Goal: Task Accomplishment & Management: Use online tool/utility

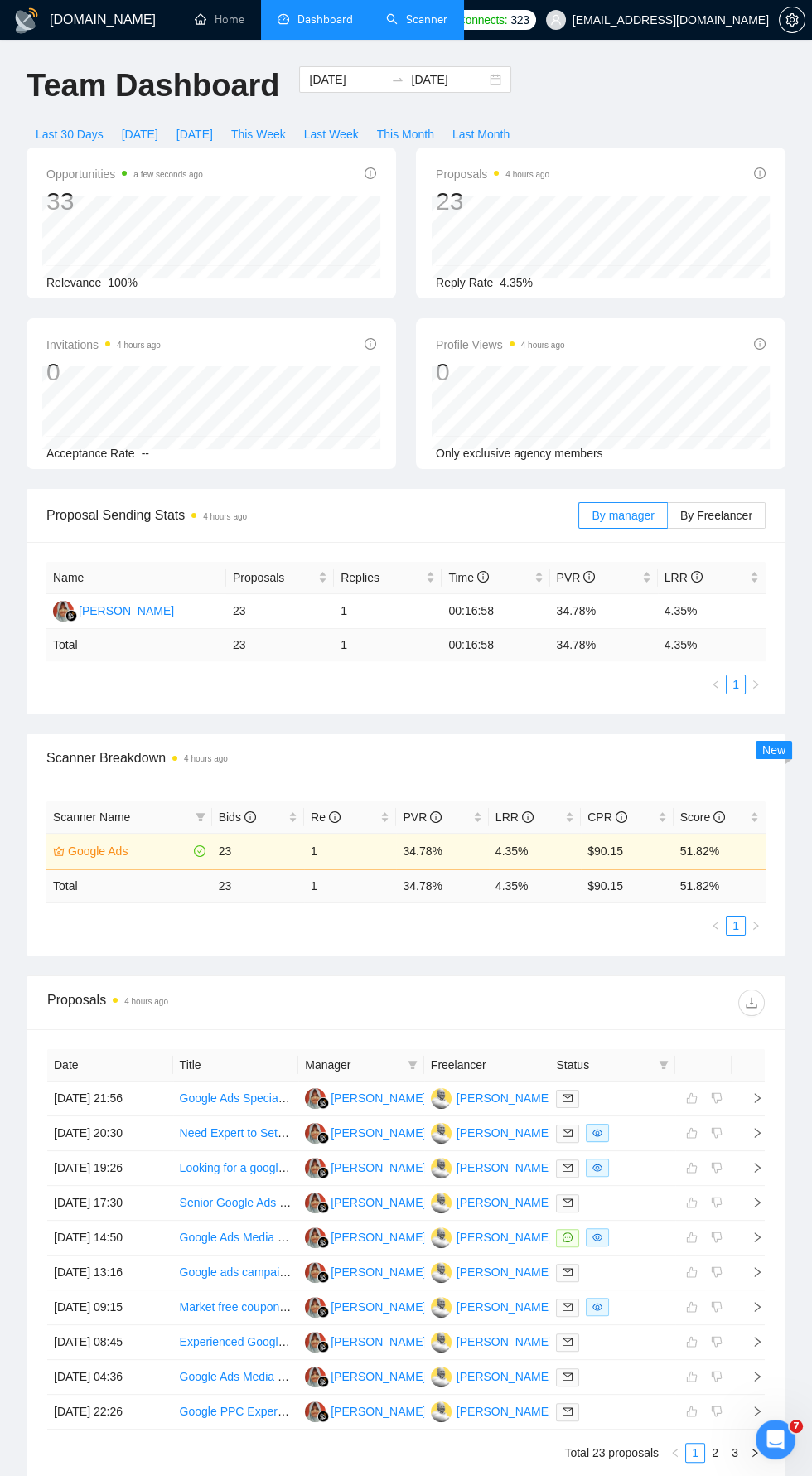
click at [423, 20] on link "Scanner" at bounding box center [417, 20] width 61 height 14
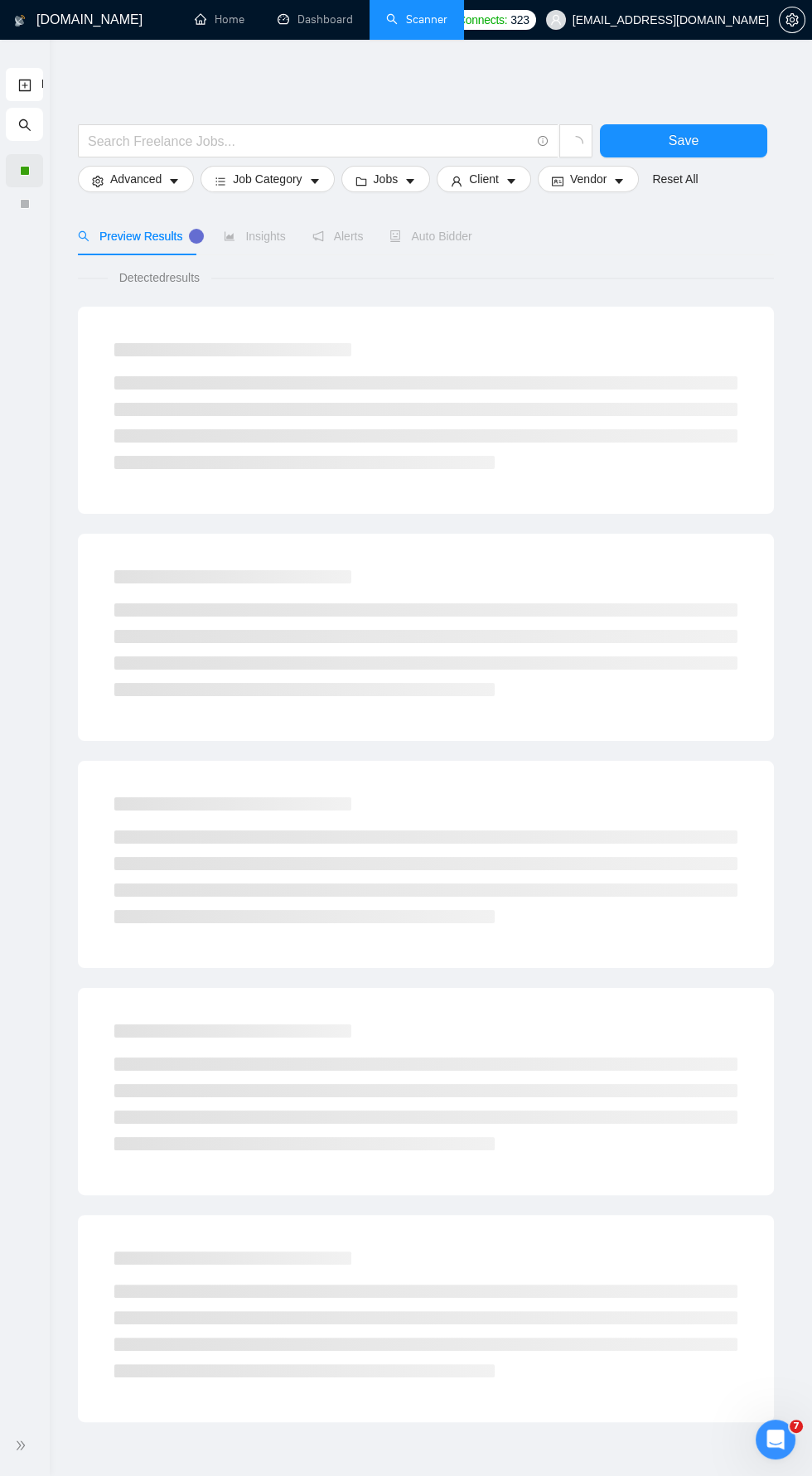
click at [24, 170] on div at bounding box center [25, 171] width 10 height 10
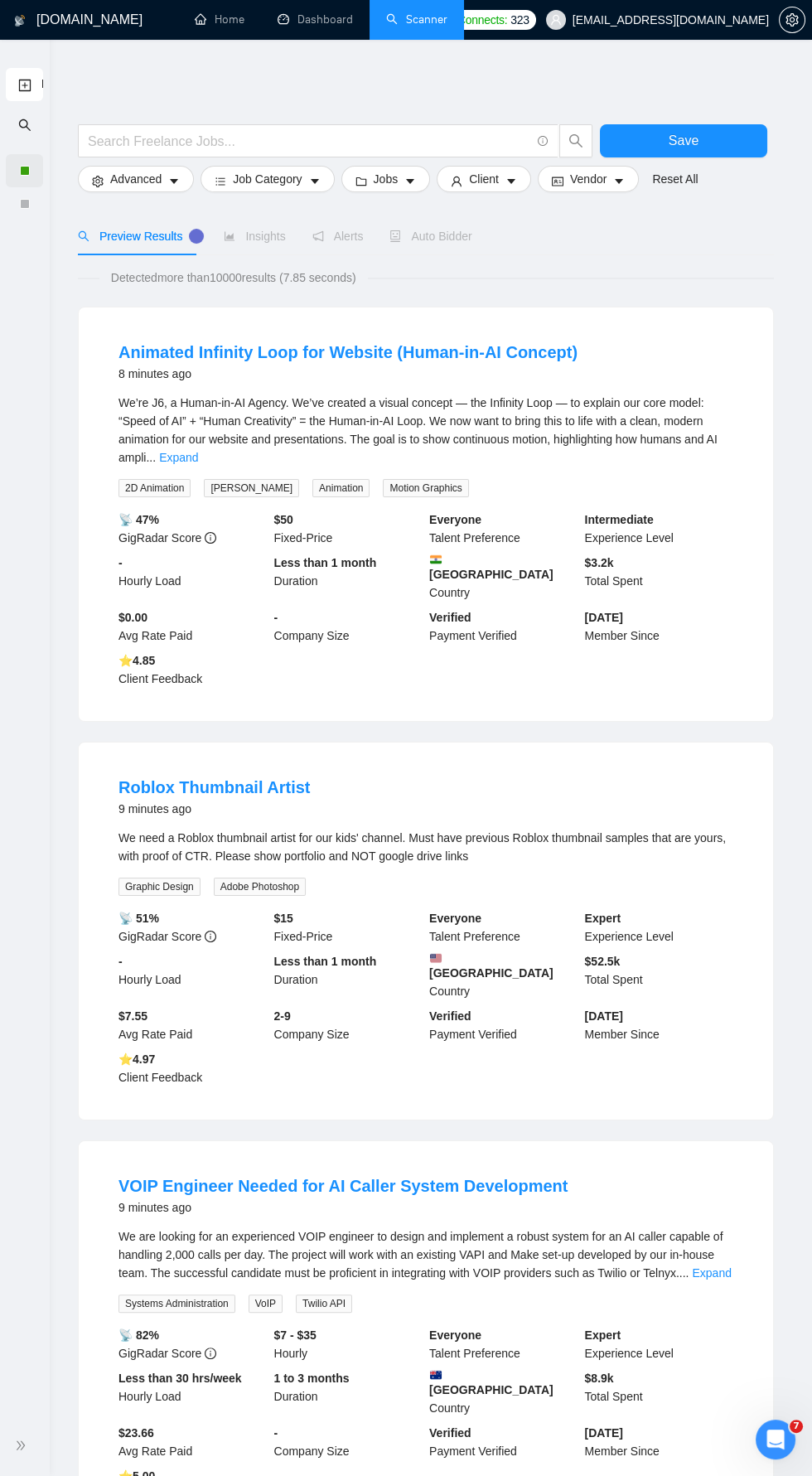
click at [41, 170] on div at bounding box center [25, 171] width 37 height 33
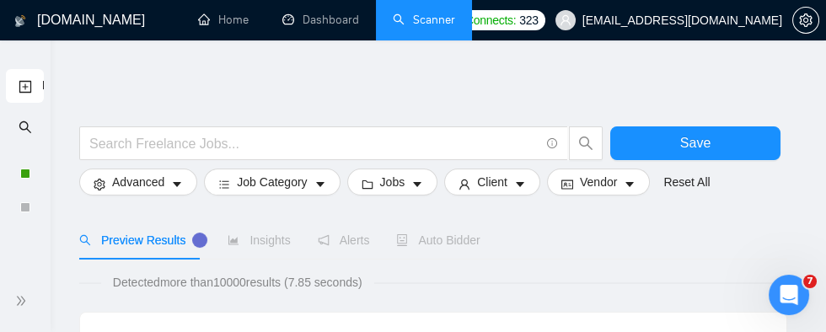
click at [32, 78] on link "New Scanner" at bounding box center [25, 86] width 13 height 35
click at [27, 170] on div at bounding box center [25, 174] width 10 height 10
click at [34, 308] on div at bounding box center [25, 301] width 30 height 35
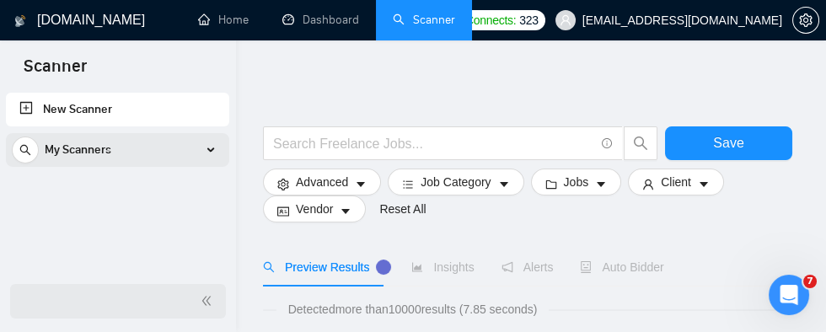
click at [217, 153] on div "My Scanners" at bounding box center [118, 150] width 212 height 34
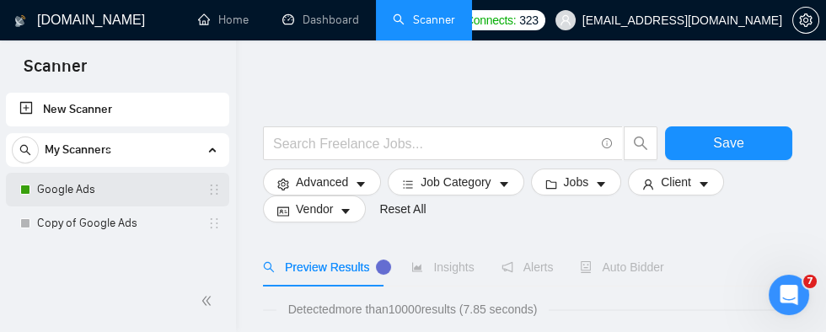
click at [98, 186] on link "Google Ads" at bounding box center [117, 190] width 160 height 34
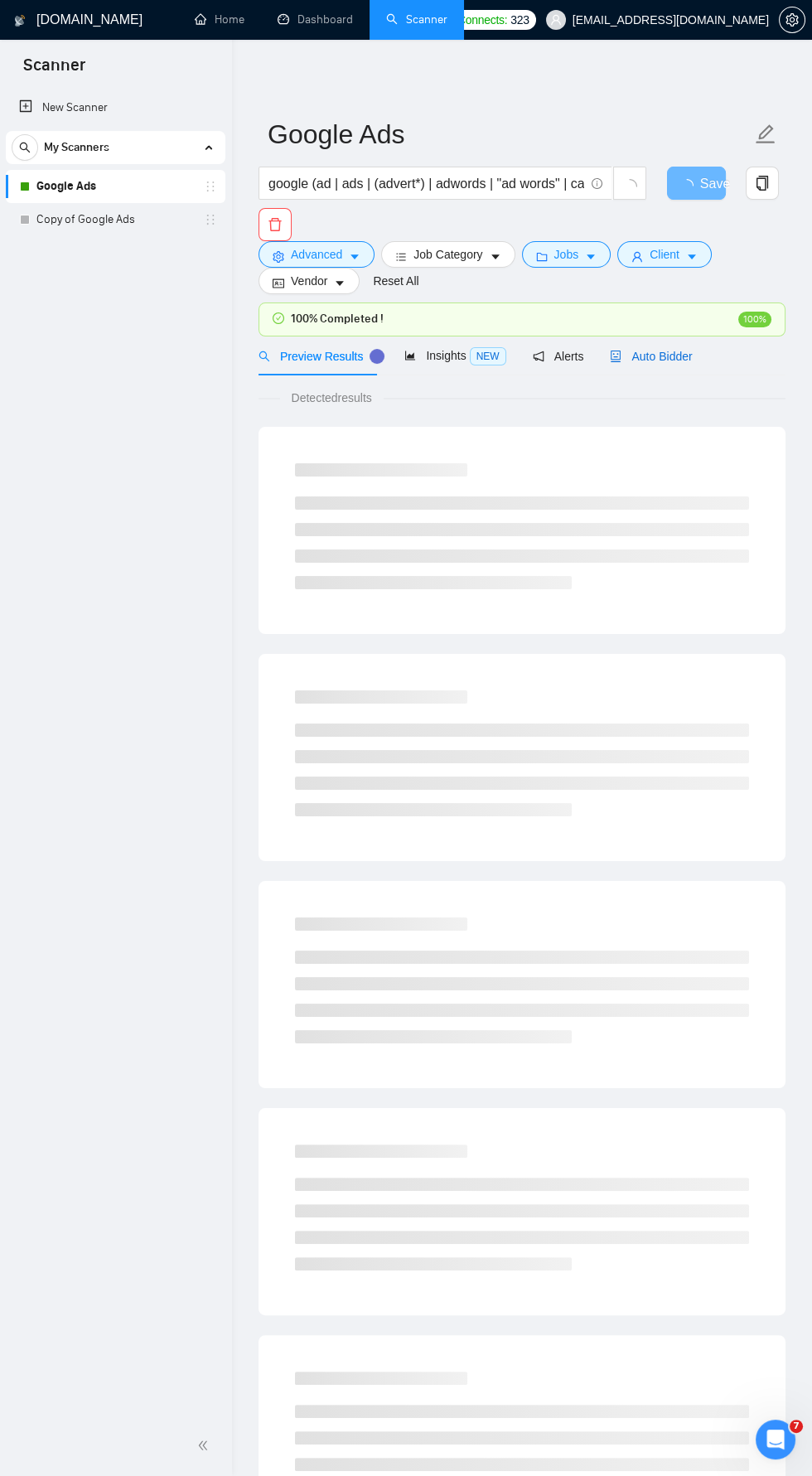
click at [671, 350] on span "Auto Bidder" at bounding box center [650, 356] width 82 height 13
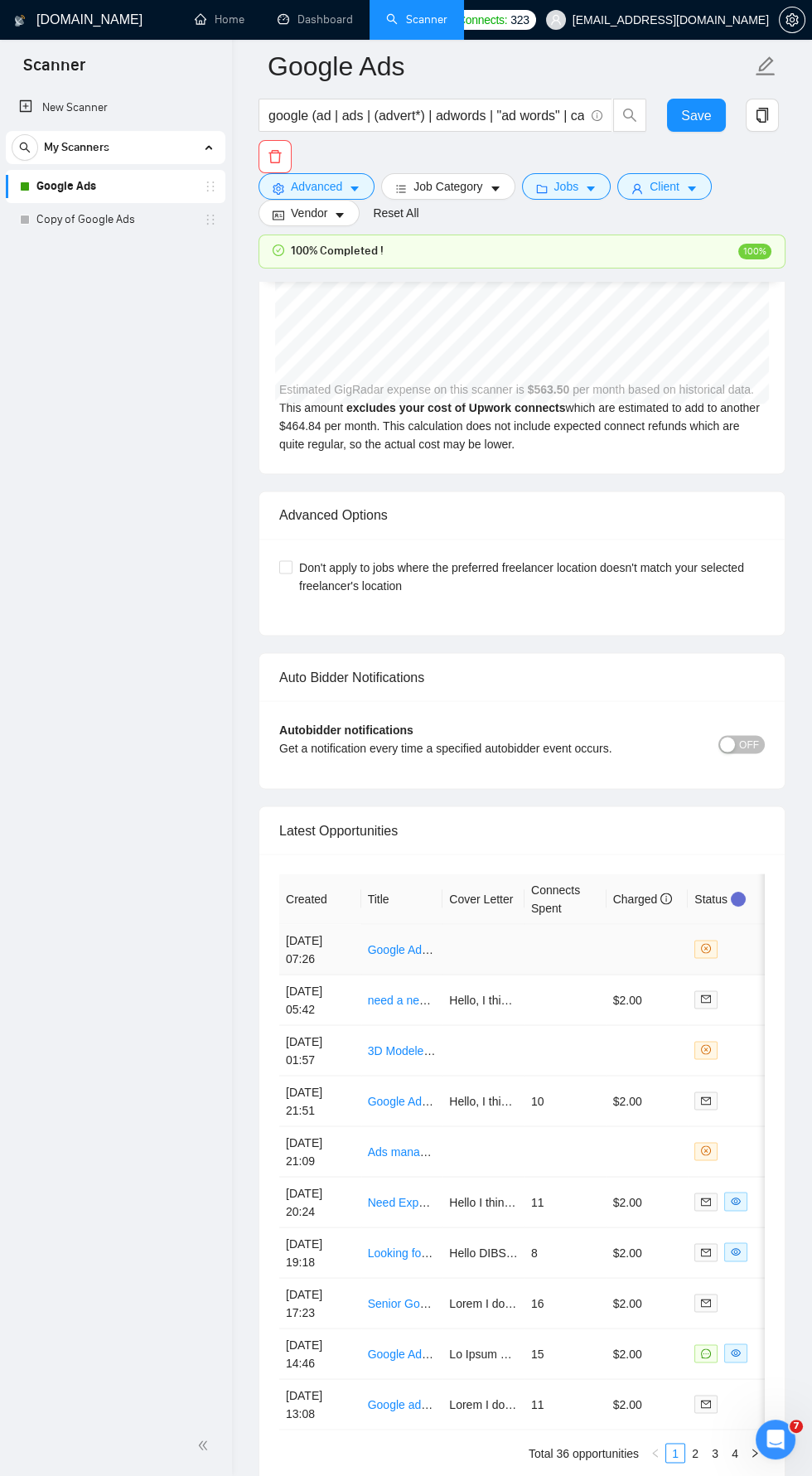
click at [397, 942] on link "Google Ads Manager for Call-Only Insurance Campaigns (Long-Term Partner Needed)" at bounding box center [590, 948] width 444 height 13
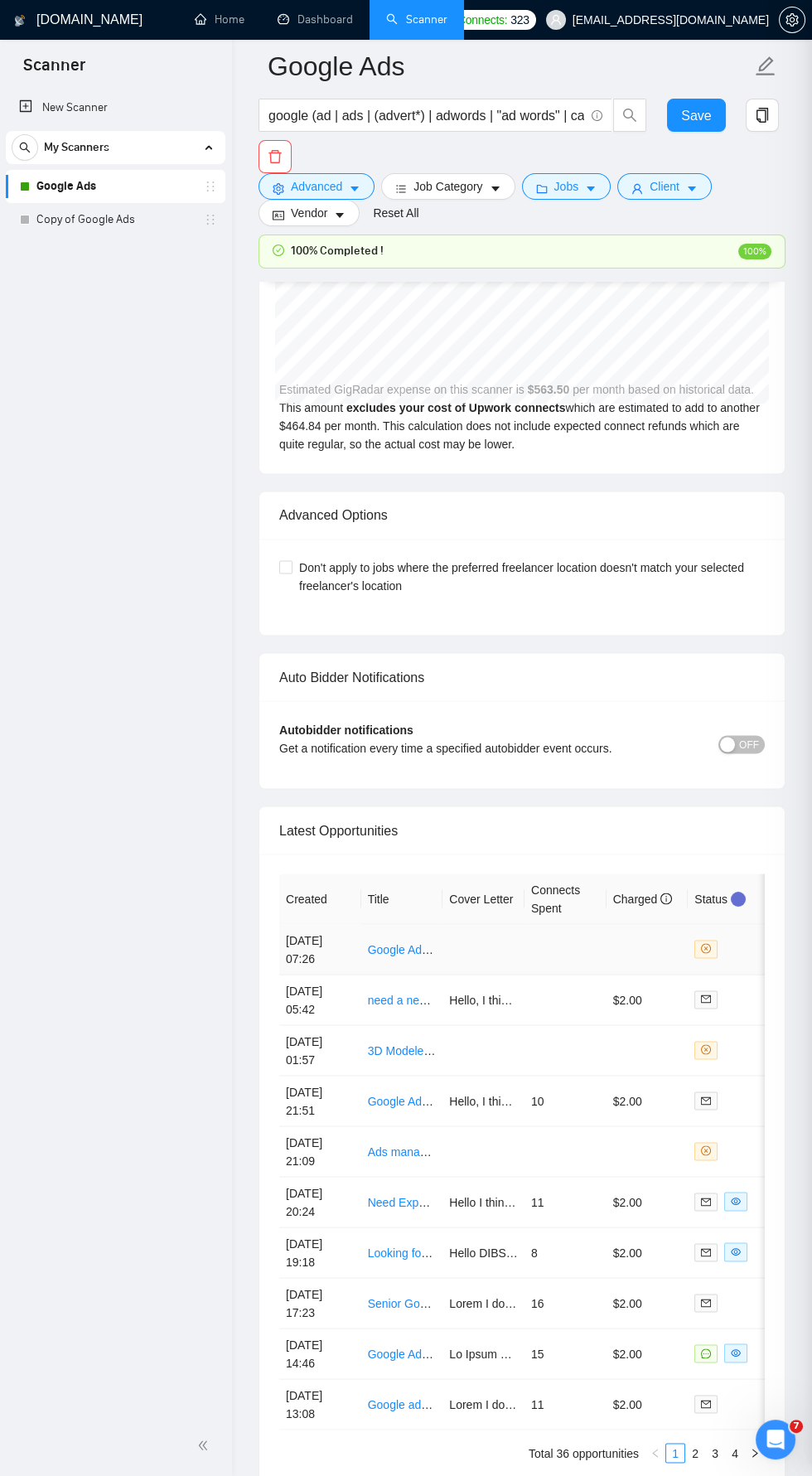
scroll to position [3974, 0]
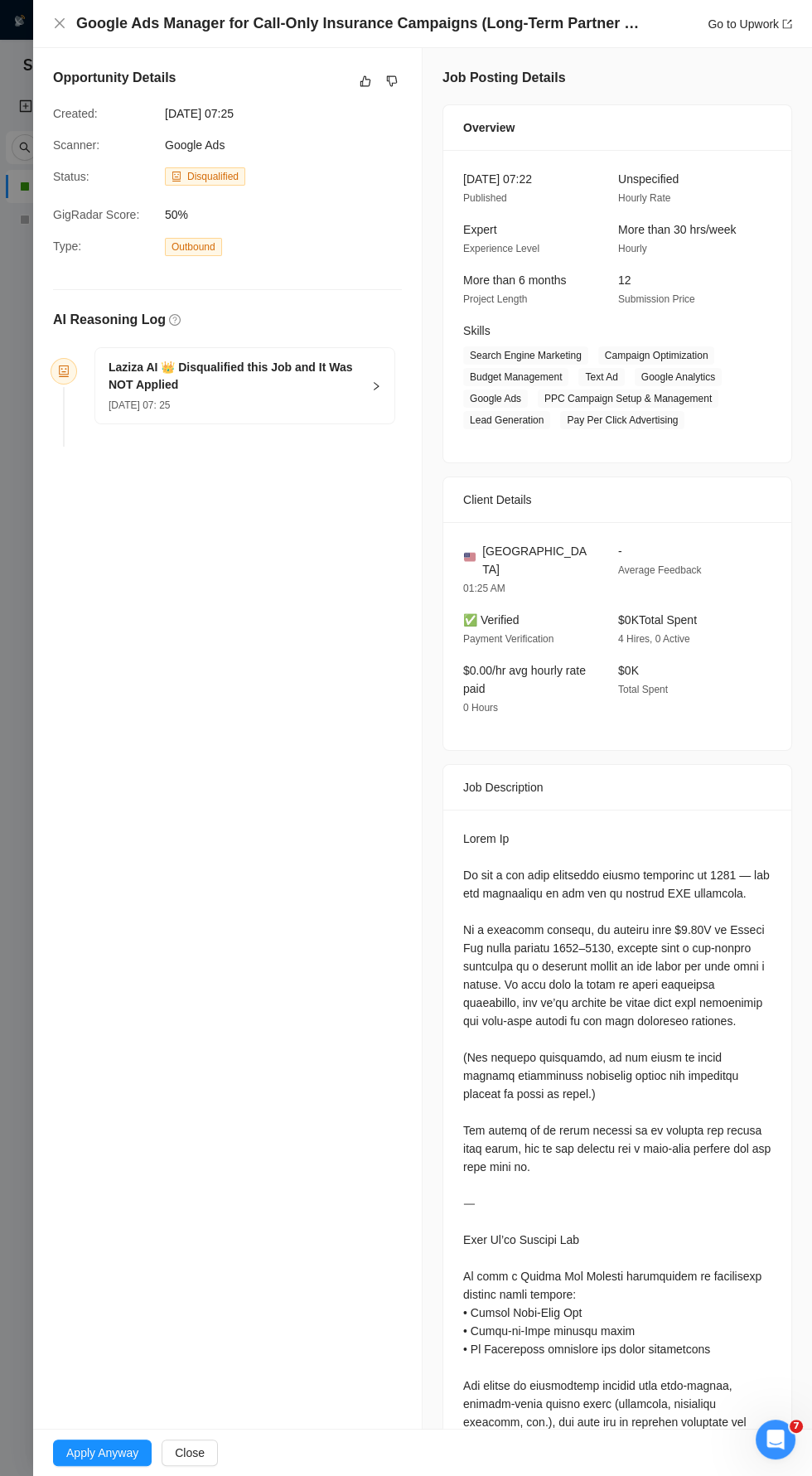
click at [66, 19] on div "Google Ads Manager for Call-Only Insurance Campaigns (Long-Term Partner Needed)…" at bounding box center [423, 23] width 739 height 21
click at [79, 19] on h4 "Google Ads Manager for Call-Only Insurance Campaigns (Long-Term Partner Needed)" at bounding box center [362, 23] width 571 height 21
click at [198, 1444] on span "Close" at bounding box center [190, 1452] width 29 height 19
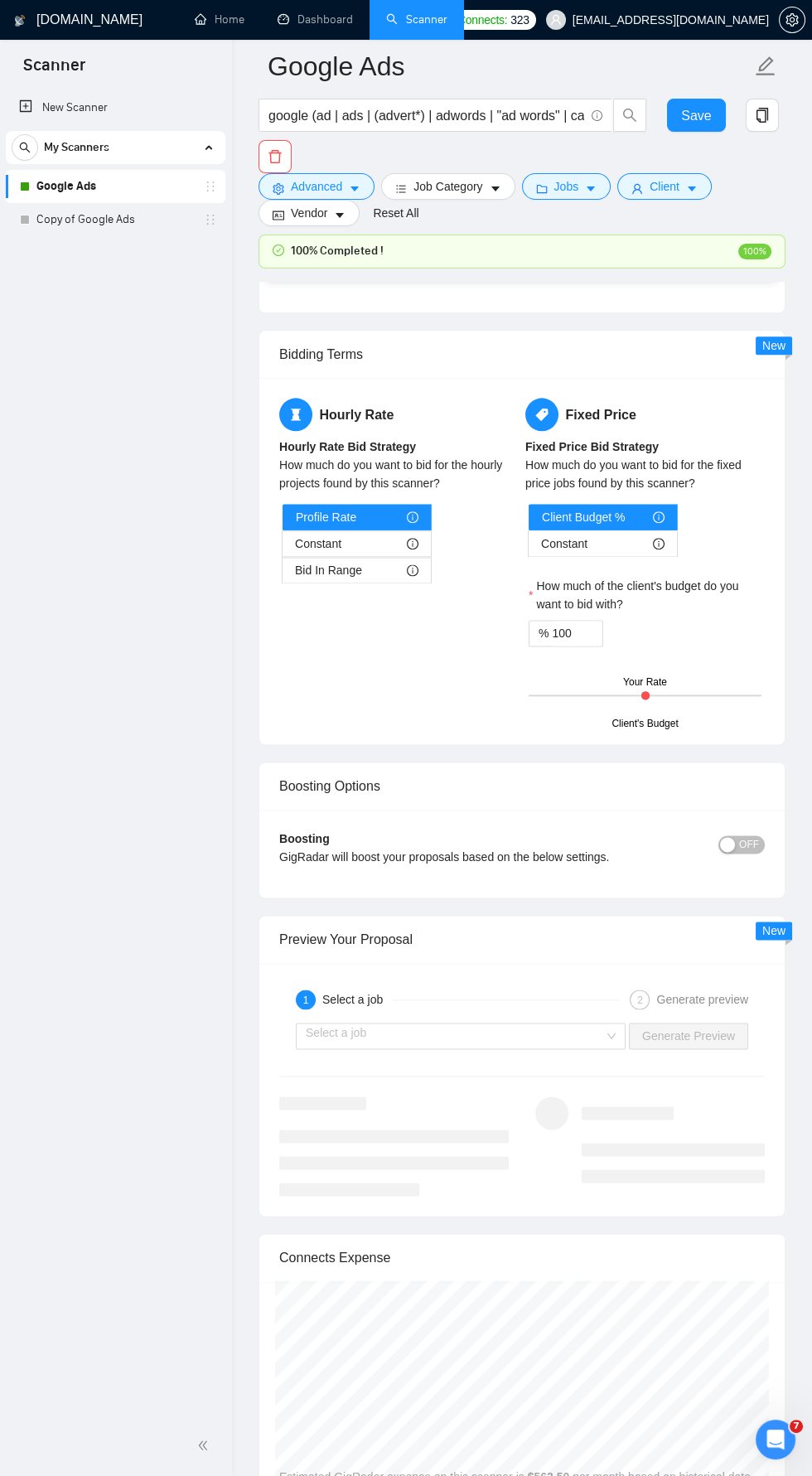
scroll to position [3959, 0]
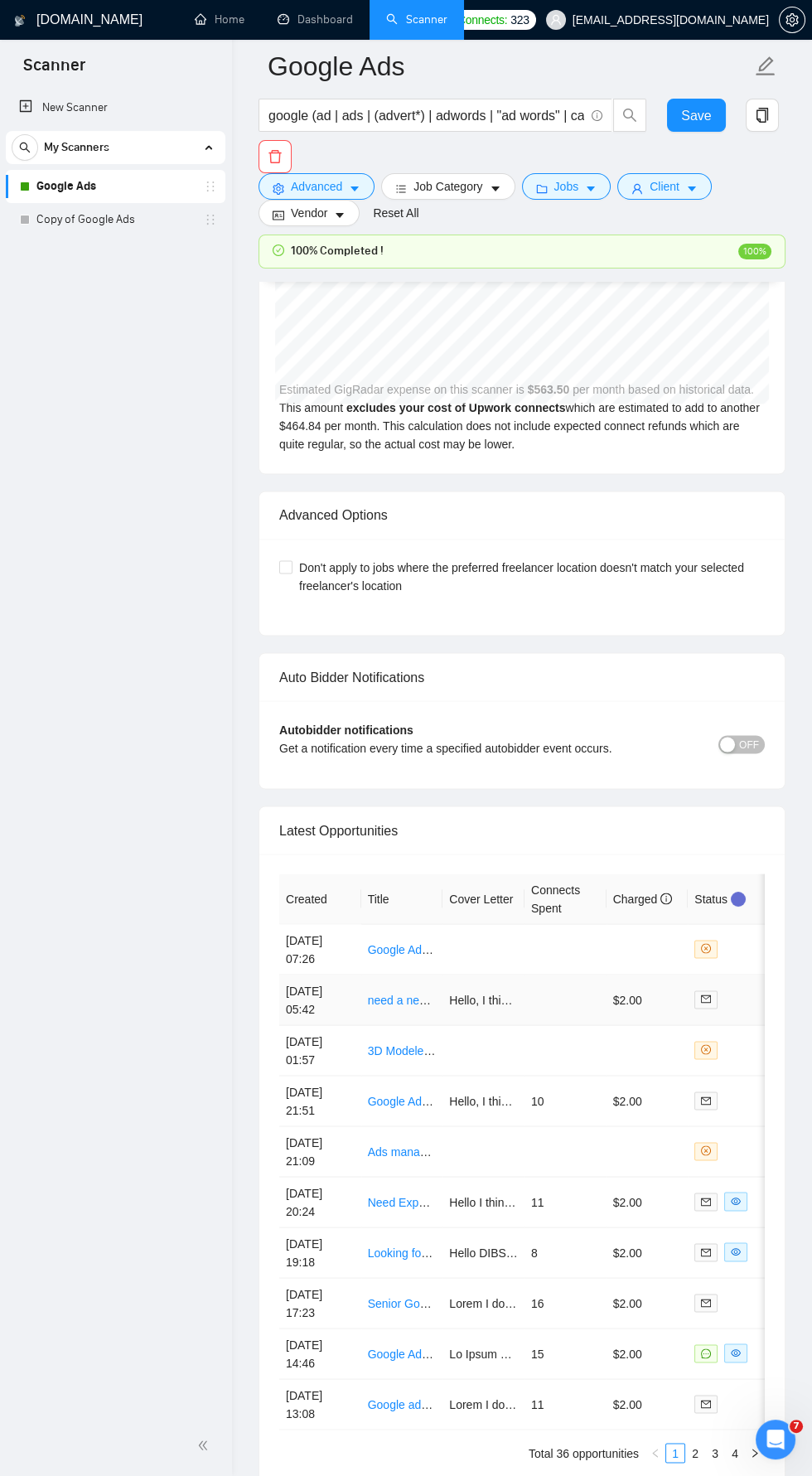
click at [407, 992] on link "need a new Google display campaign setup" at bounding box center [480, 998] width 225 height 13
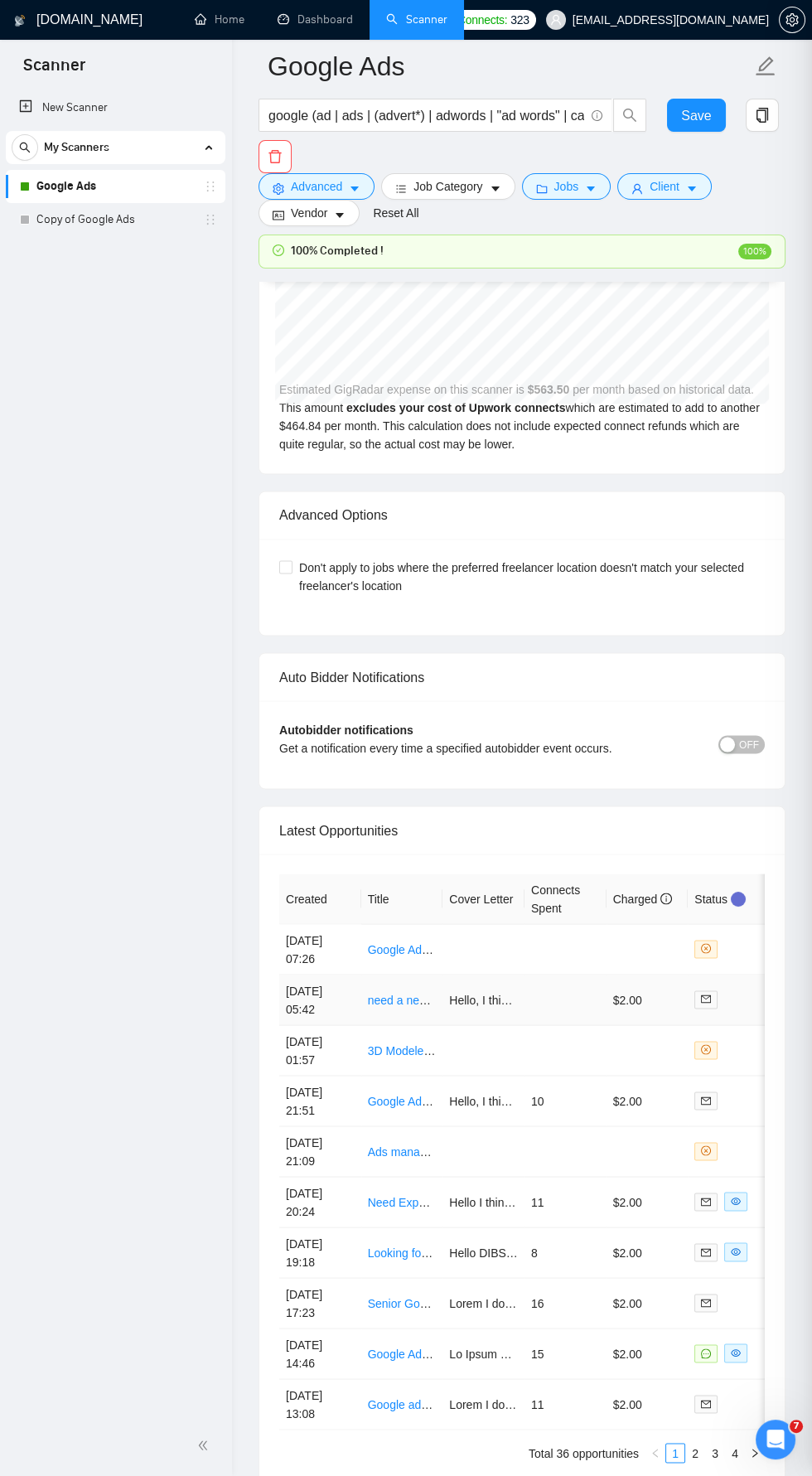
scroll to position [3978, 0]
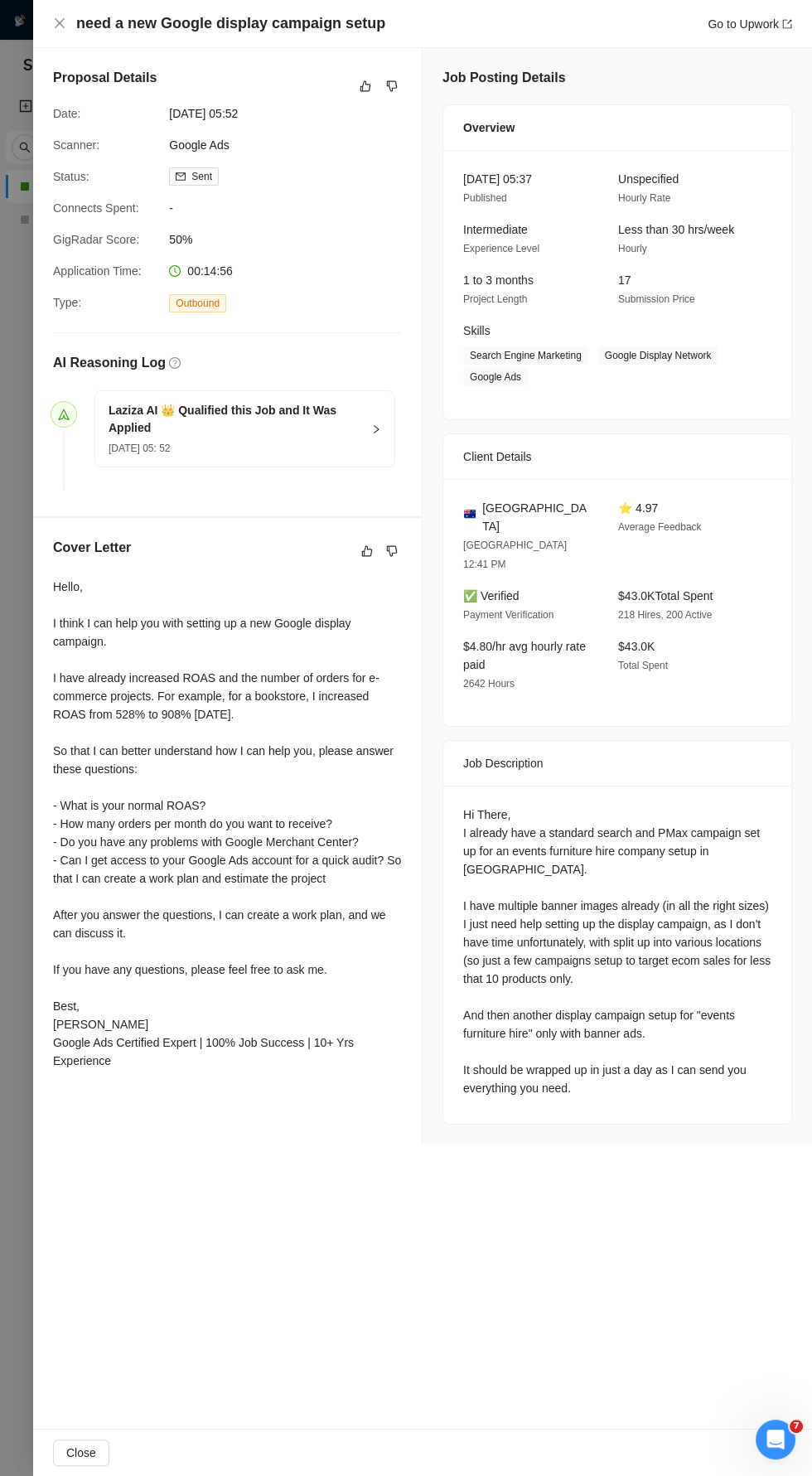
click at [66, 14] on div "need a new Google display campaign setup Go to Upwork" at bounding box center [423, 23] width 739 height 21
click at [59, 24] on icon "close" at bounding box center [60, 24] width 10 height 10
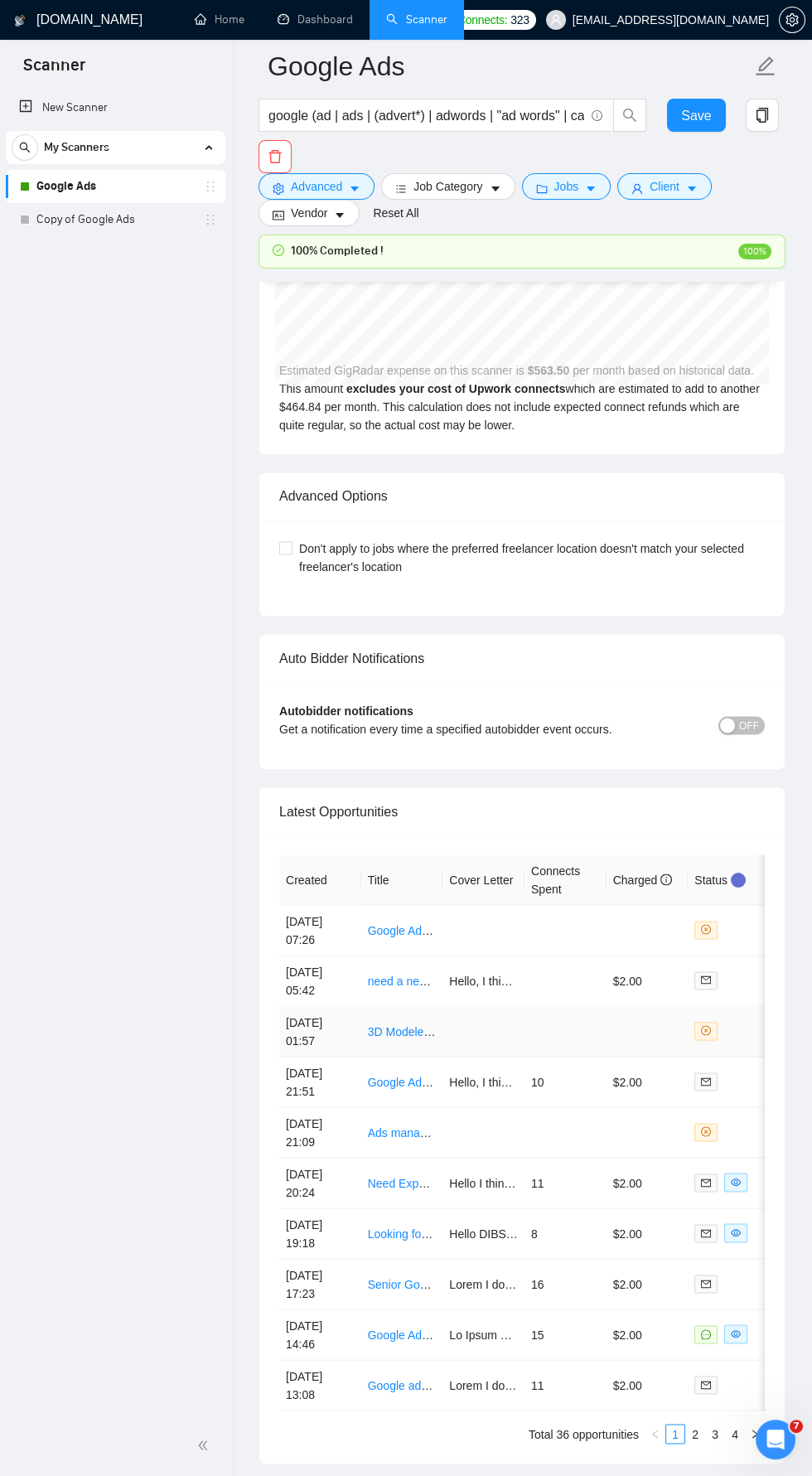
click at [411, 1024] on link "3D Modeler for AR Commerce (GLB/USDZ)" at bounding box center [480, 1030] width 224 height 13
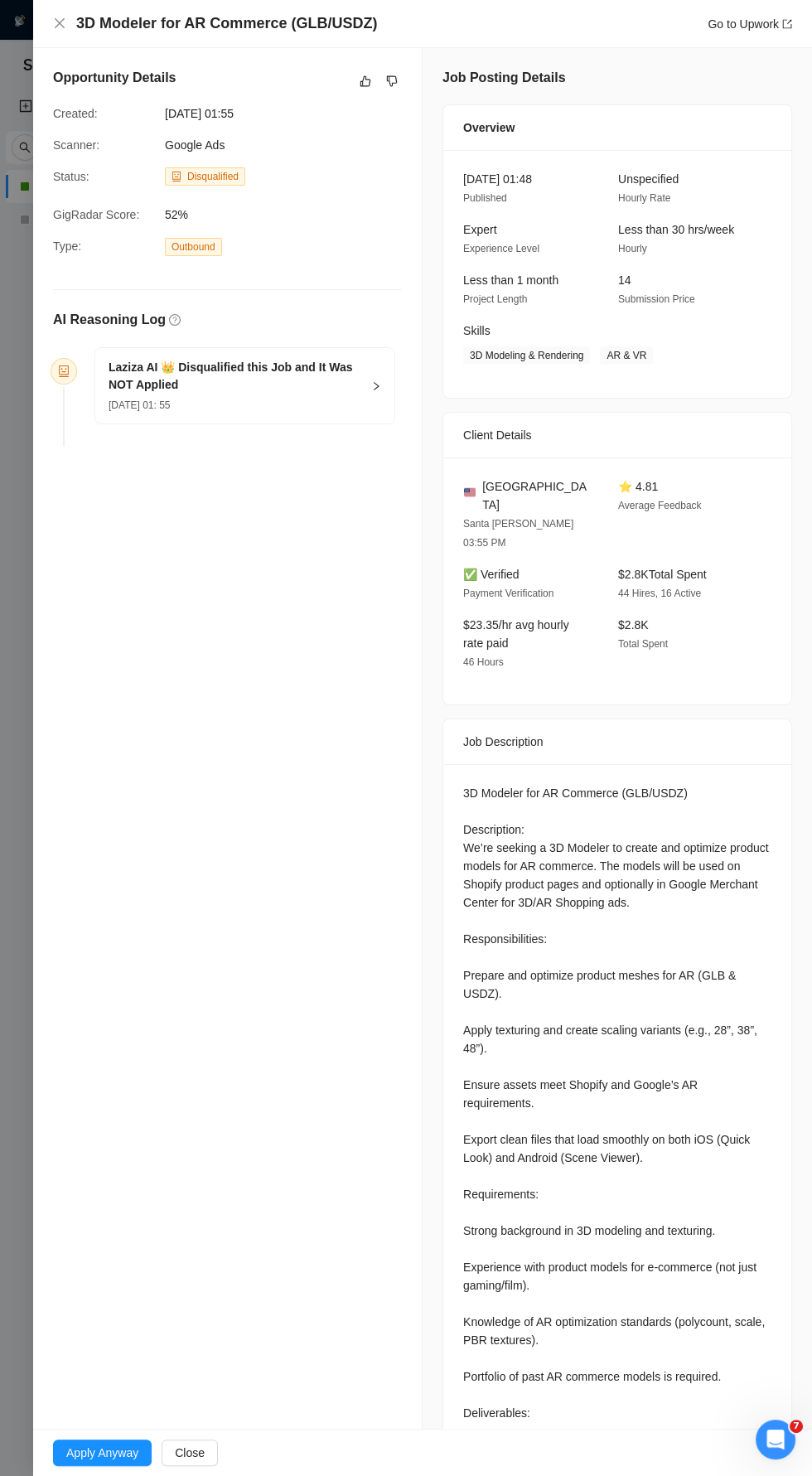
click at [73, 19] on div "3D Modeler for AR Commerce (GLB/USDZ) Go to Upwork" at bounding box center [423, 23] width 739 height 21
click at [73, 14] on div "3D Modeler for AR Commerce (GLB/USDZ) Go to Upwork" at bounding box center [423, 23] width 739 height 21
click at [83, 19] on h4 "3D Modeler for AR Commerce (GLB/USDZ)" at bounding box center [227, 23] width 301 height 21
click at [87, 19] on h4 "3D Modeler for AR Commerce (GLB/USDZ)" at bounding box center [227, 23] width 301 height 21
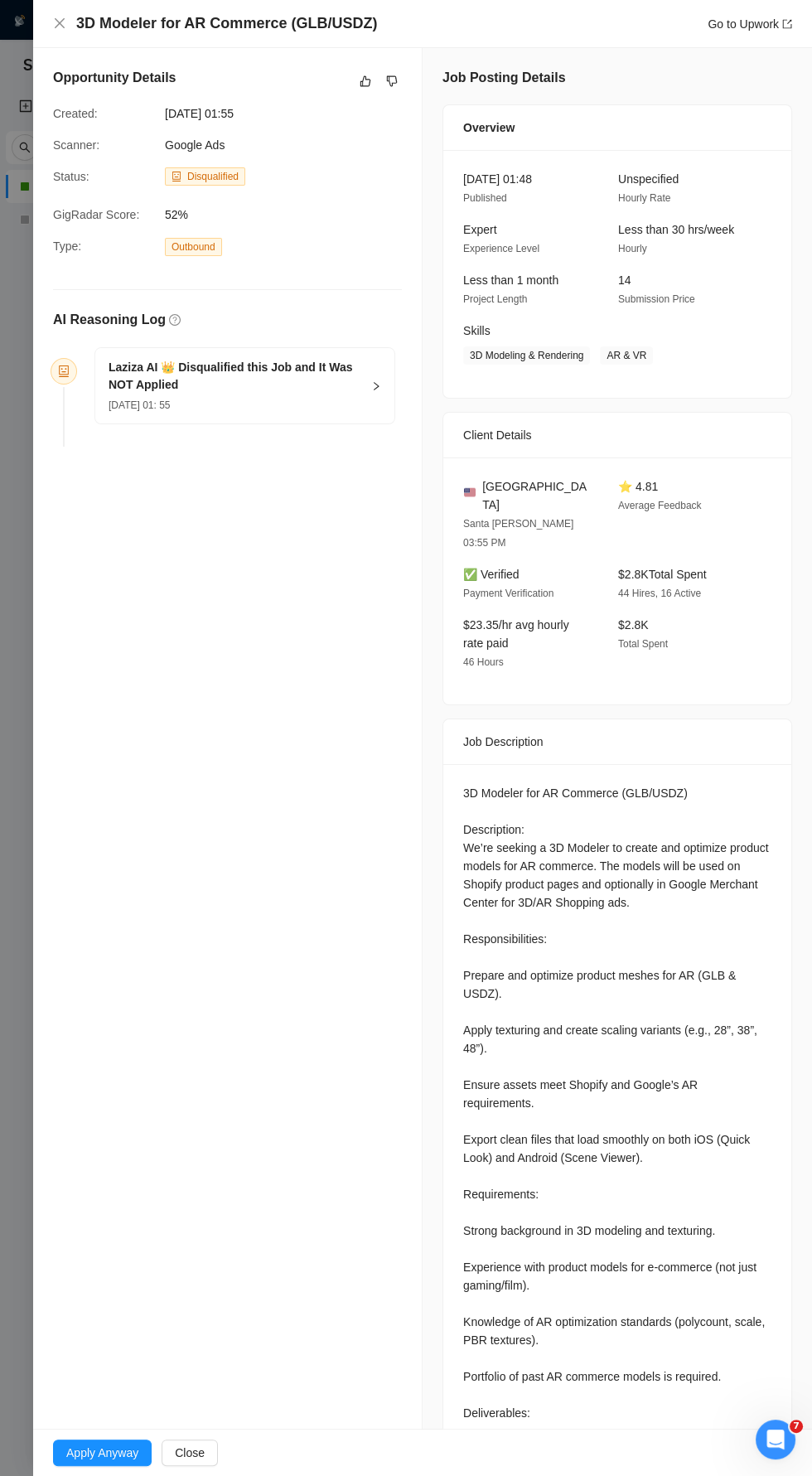
click at [93, 26] on h4 "3D Modeler for AR Commerce (GLB/USDZ)" at bounding box center [227, 23] width 301 height 21
